Goal: Task Accomplishment & Management: Manage account settings

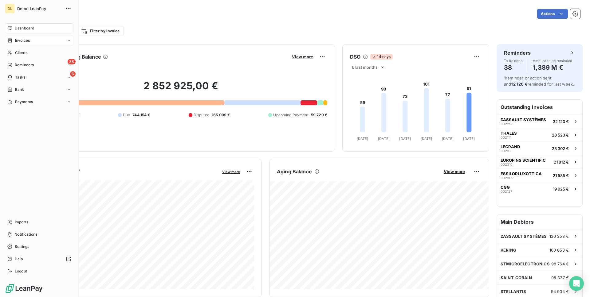
click at [35, 42] on div "Invoices" at bounding box center [39, 41] width 69 height 10
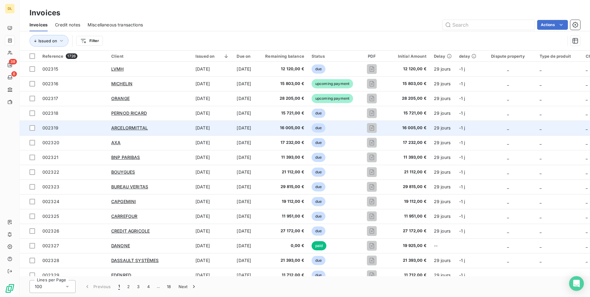
click at [198, 122] on td "[DATE]" at bounding box center [212, 128] width 41 height 15
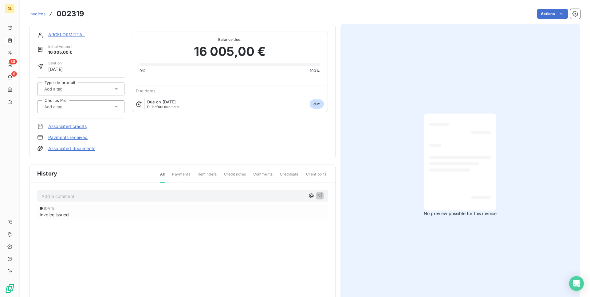
click at [549, 21] on div "ARCELORMITTAL Initial Amount 16 005,00 € Sent on [DATE] Type de produit Chorus …" at bounding box center [304, 163] width 551 height 287
click at [553, 15] on html "DL 38 6 Invoices [DRIVERS_LICENSE_NUMBER] Actions ARCELORMITTAL Initial Amount …" at bounding box center [295, 148] width 590 height 297
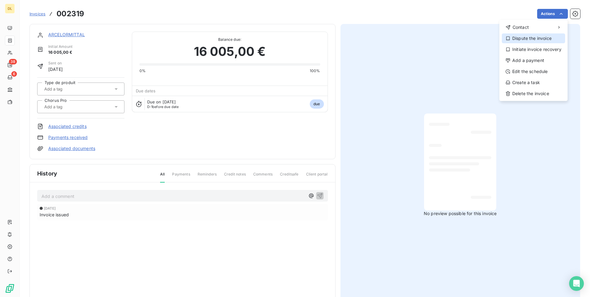
click at [541, 38] on div "Dispute the invoice" at bounding box center [533, 38] width 63 height 10
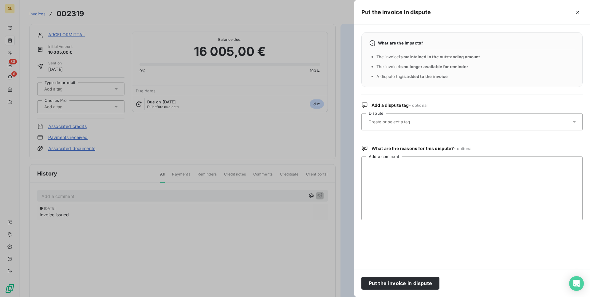
click at [415, 76] on span "is added to the invoice" at bounding box center [424, 76] width 45 height 5
click at [577, 14] on icon "button" at bounding box center [578, 12] width 6 height 6
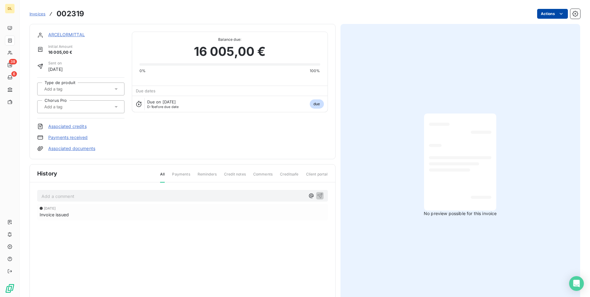
click at [550, 18] on html "DL 38 6 Invoices [DRIVERS_LICENSE_NUMBER] Actions ARCELORMITTAL Initial Amount …" at bounding box center [295, 148] width 590 height 297
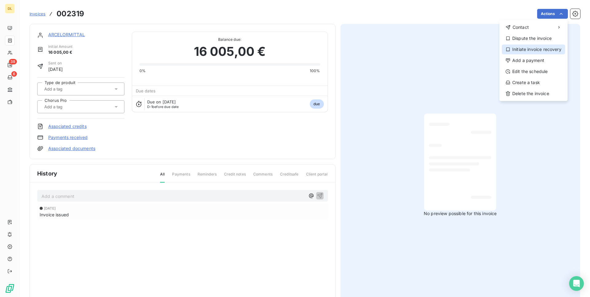
click at [534, 50] on div "Initiate invoice recovery" at bounding box center [533, 50] width 63 height 10
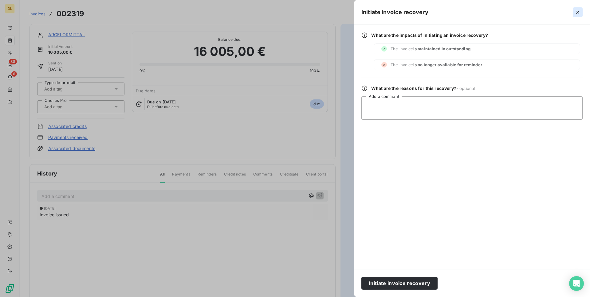
click at [576, 13] on icon "button" at bounding box center [578, 12] width 6 height 6
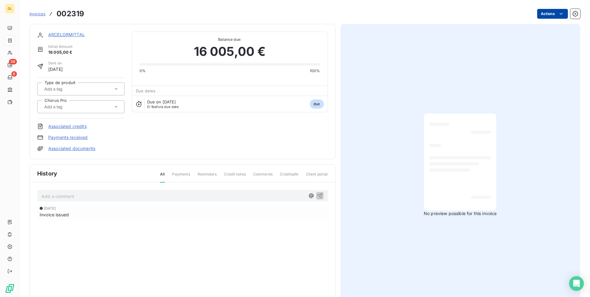
click at [555, 18] on html "DL 38 6 Invoices [DRIVERS_LICENSE_NUMBER] Actions ARCELORMITTAL Initial Amount …" at bounding box center [295, 148] width 590 height 297
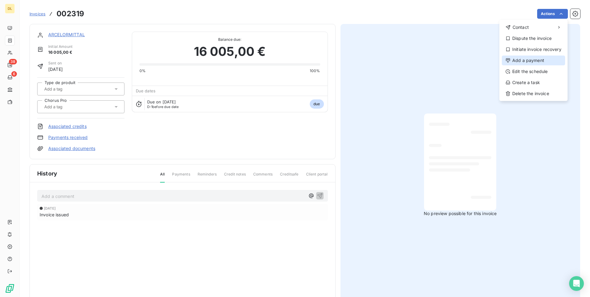
click at [539, 64] on div "Add a payment" at bounding box center [533, 61] width 63 height 10
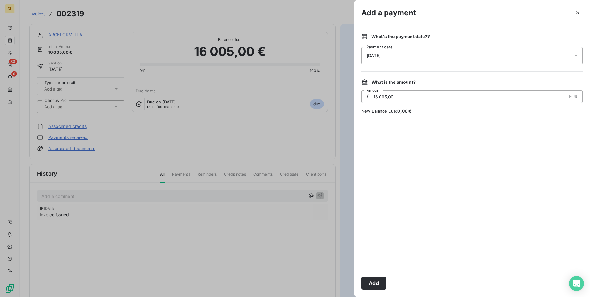
click at [431, 58] on div "[DATE]" at bounding box center [471, 55] width 221 height 17
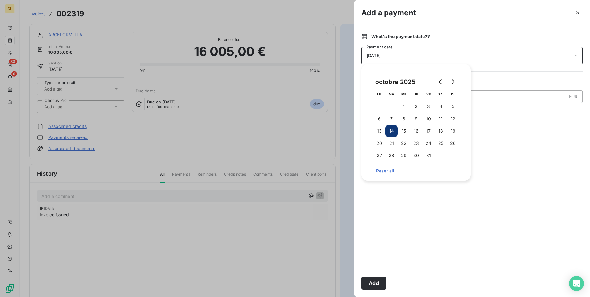
click at [35, 100] on div at bounding box center [295, 148] width 590 height 297
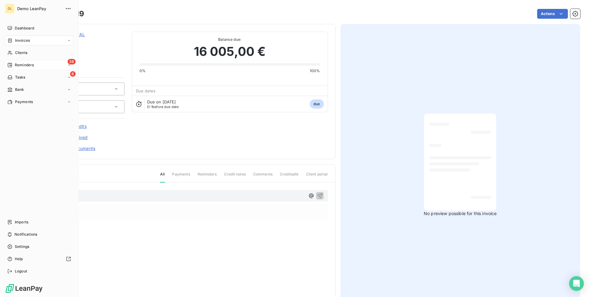
click at [27, 65] on span "Reminders" at bounding box center [24, 65] width 19 height 6
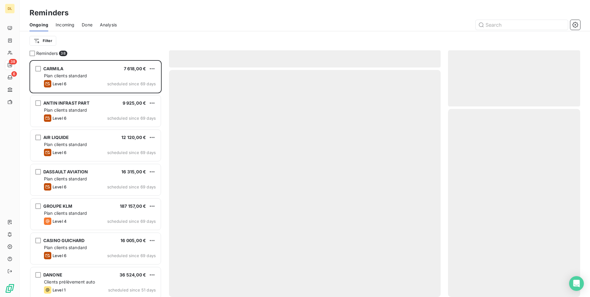
scroll to position [237, 132]
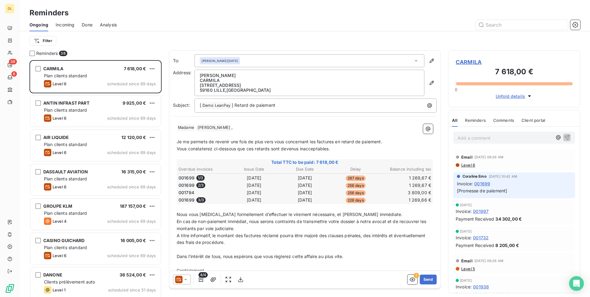
click at [88, 28] on div "Done" at bounding box center [87, 24] width 11 height 13
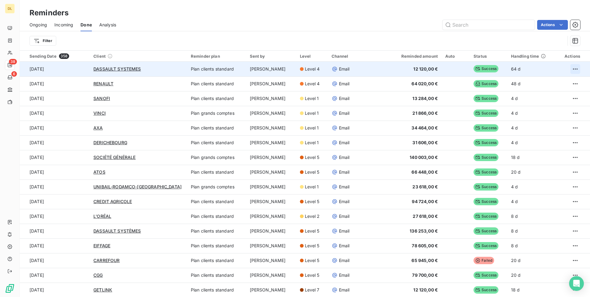
click at [572, 71] on html "DL 38 6 Reminders Ongoing Incoming Done Analysis Actions Filter Sending Date 35…" at bounding box center [295, 148] width 590 height 297
click at [561, 81] on div "Resend reminder" at bounding box center [550, 83] width 49 height 10
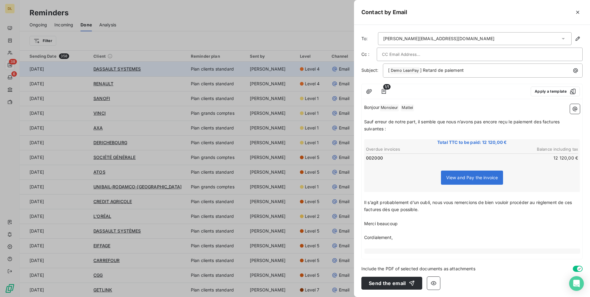
click at [159, 56] on div at bounding box center [295, 148] width 590 height 297
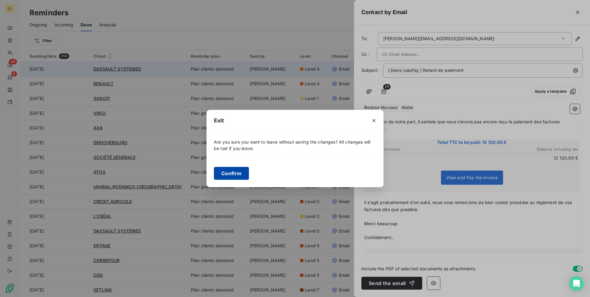
click at [229, 174] on button "Confirm" at bounding box center [231, 173] width 35 height 13
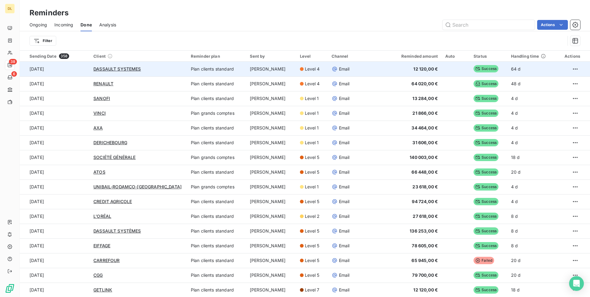
click at [580, 29] on div "Actions" at bounding box center [352, 25] width 457 height 10
click at [577, 27] on icon "button" at bounding box center [575, 25] width 6 height 6
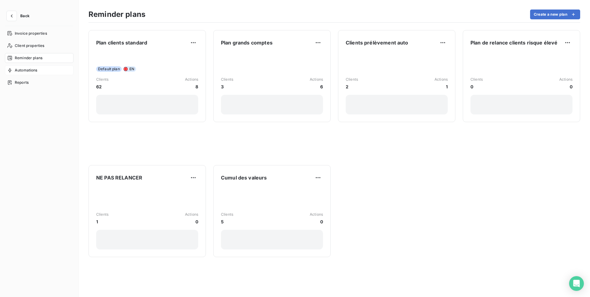
click at [37, 68] on span "Automations" at bounding box center [26, 71] width 23 height 6
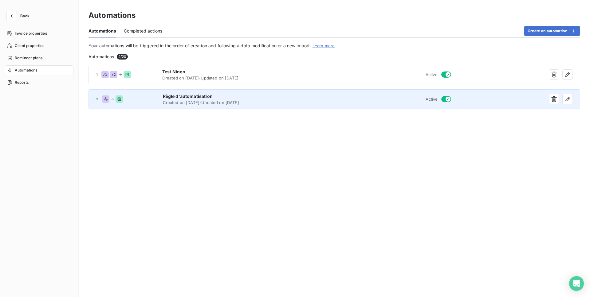
click at [216, 96] on span "Règle d'automatisation" at bounding box center [248, 96] width 171 height 6
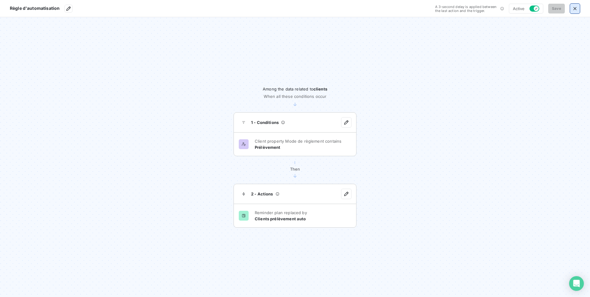
click at [580, 5] on button "button" at bounding box center [575, 9] width 10 height 10
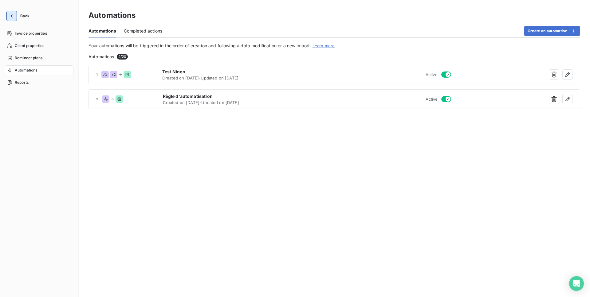
click at [13, 19] on button "button" at bounding box center [12, 16] width 10 height 10
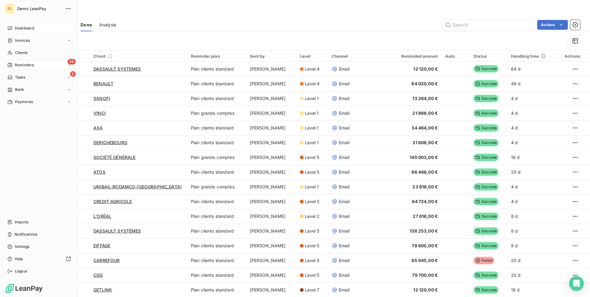
click at [30, 29] on span "Dashboard" at bounding box center [24, 29] width 19 height 6
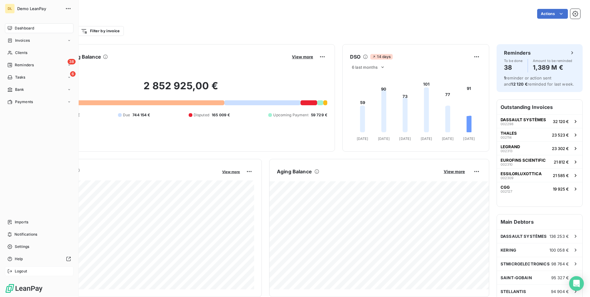
click at [22, 273] on span "Logout" at bounding box center [21, 272] width 12 height 6
